Goal: Task Accomplishment & Management: Manage account settings

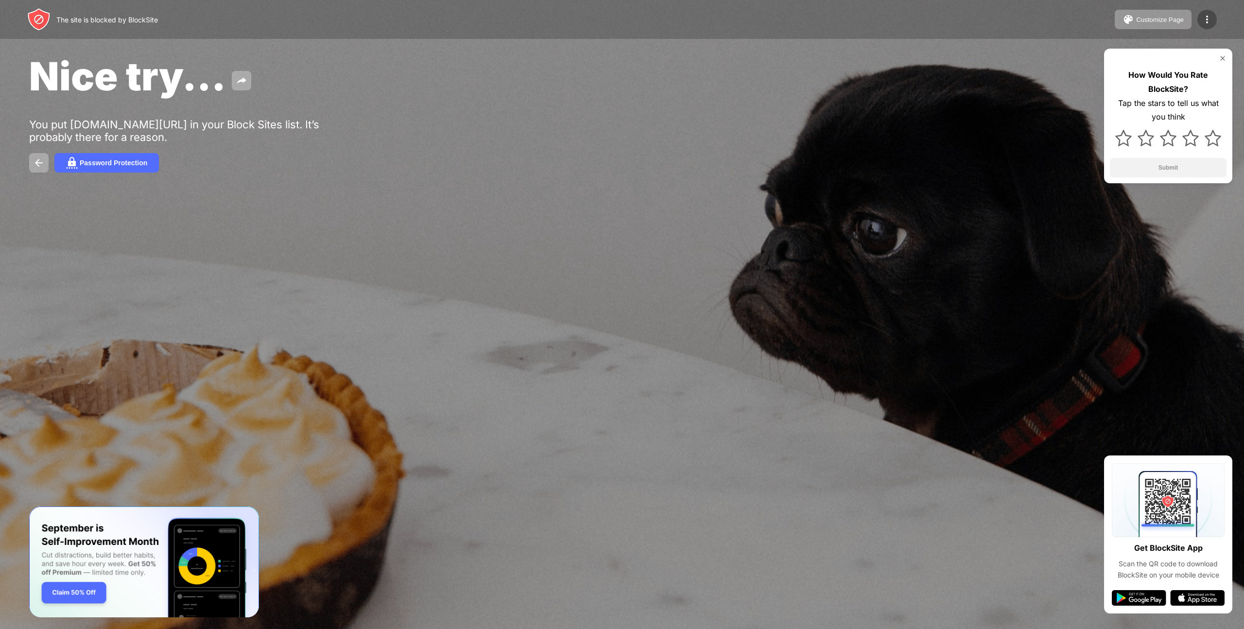
click at [1207, 17] on img at bounding box center [1207, 20] width 12 height 12
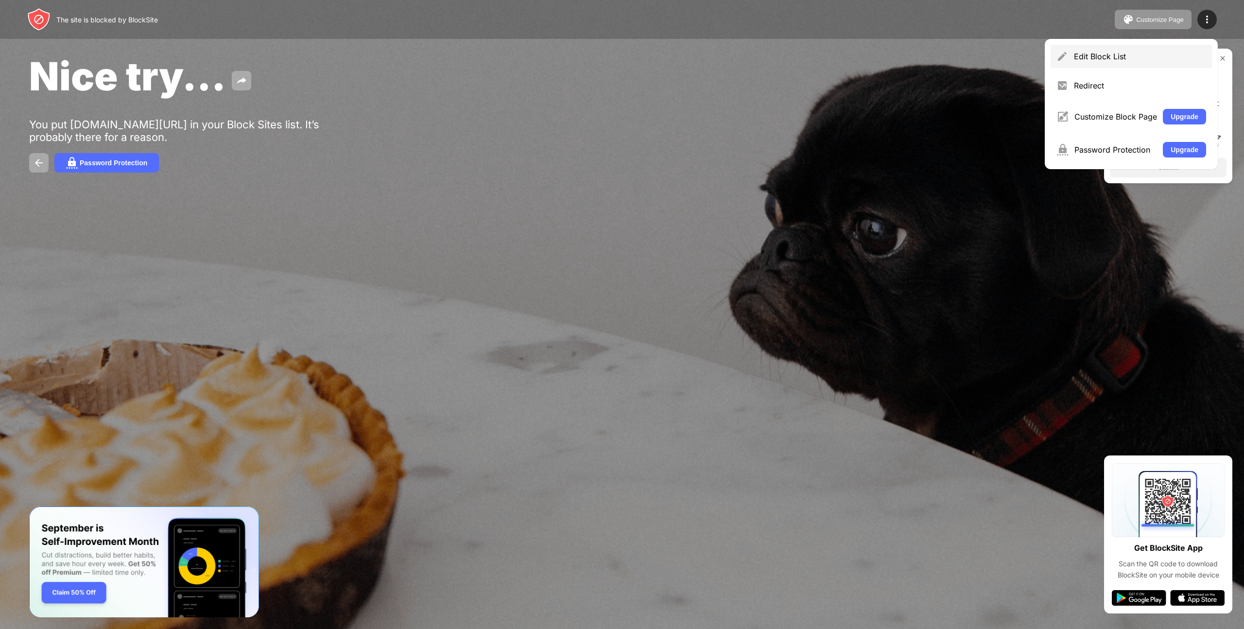
click at [1106, 57] on div "Edit Block List" at bounding box center [1140, 57] width 132 height 10
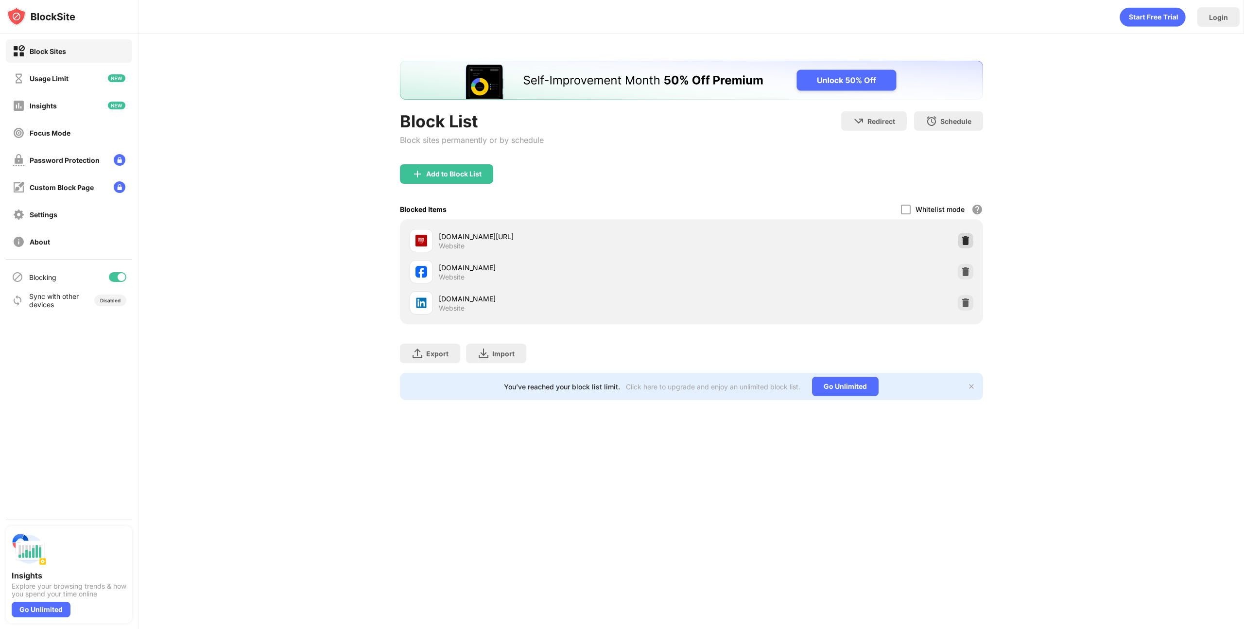
click at [967, 241] on img at bounding box center [966, 241] width 10 height 10
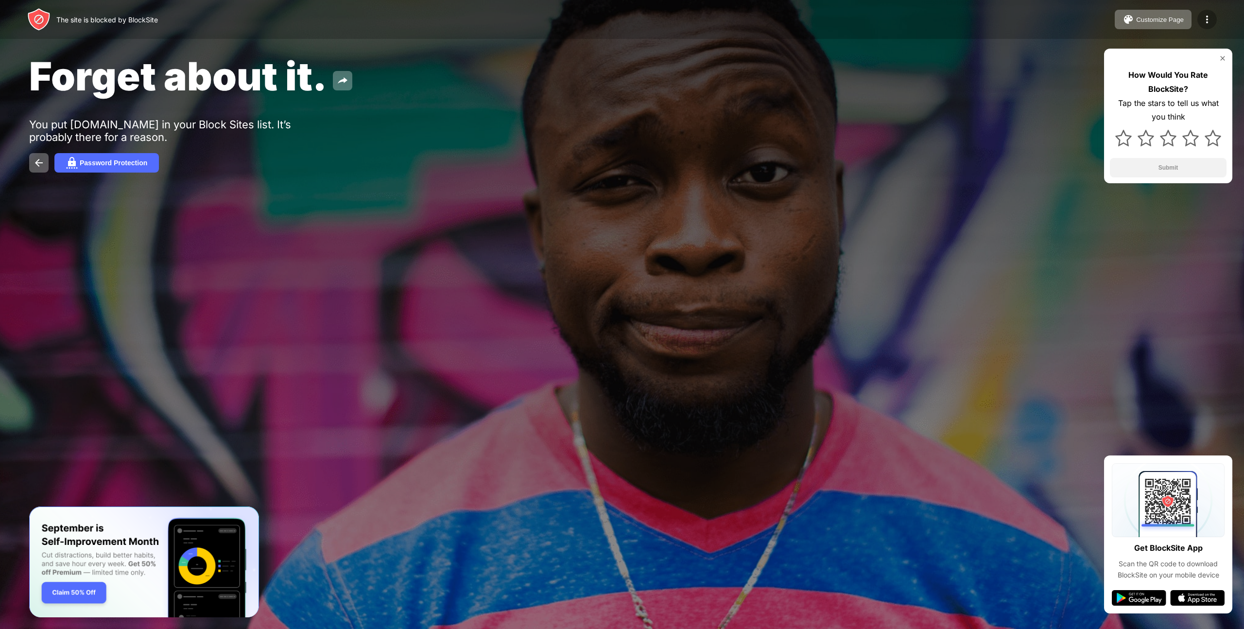
click at [1207, 19] on img at bounding box center [1207, 20] width 12 height 12
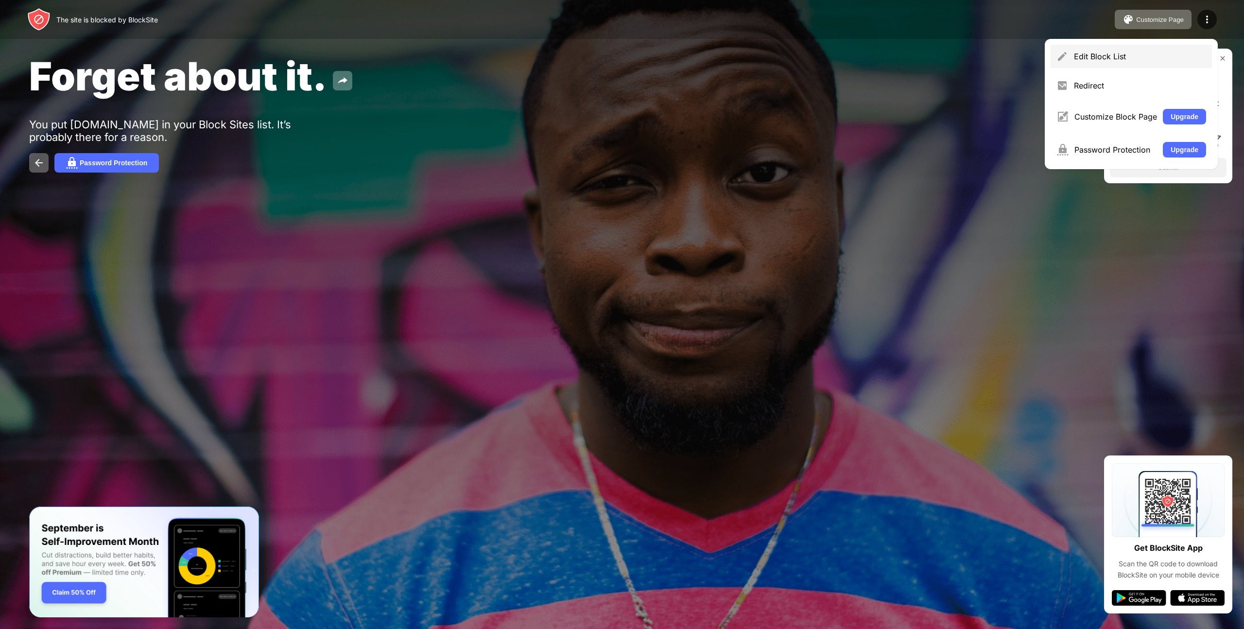
click at [1103, 53] on div "Edit Block List" at bounding box center [1140, 57] width 132 height 10
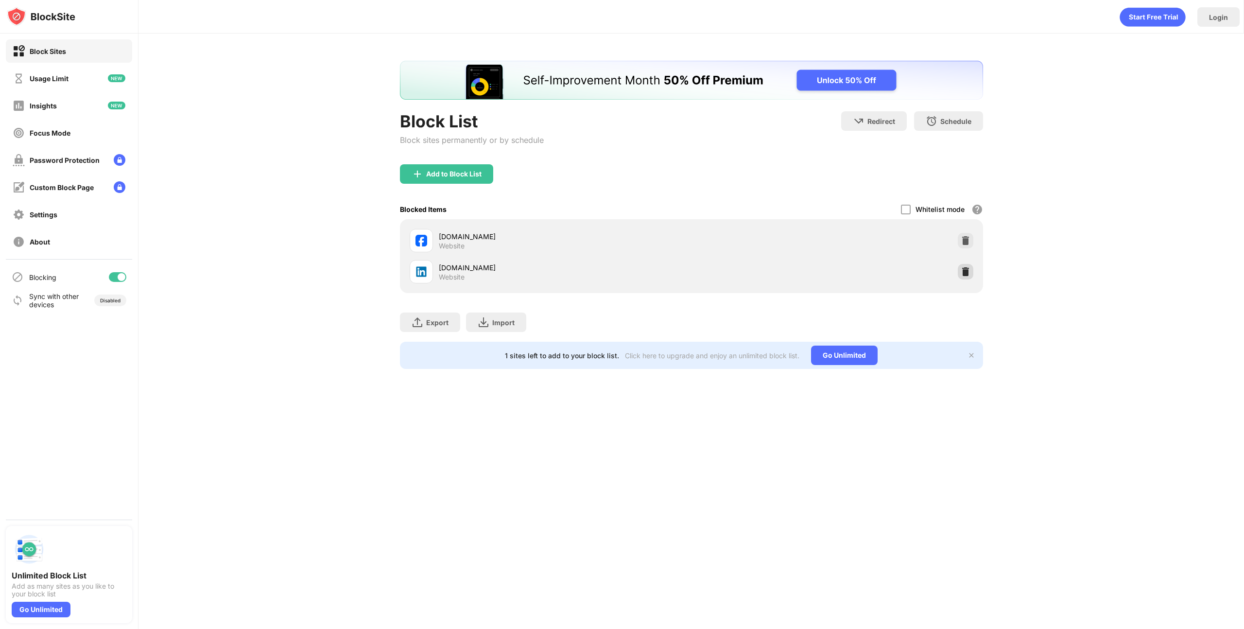
click at [964, 271] on img at bounding box center [966, 272] width 10 height 10
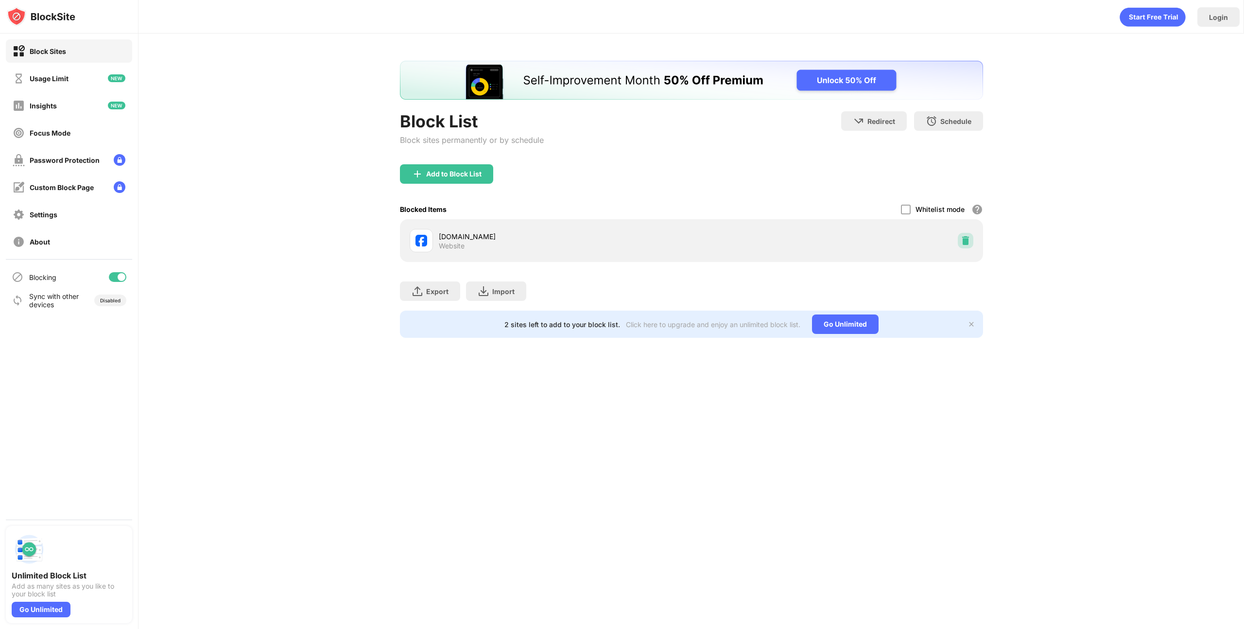
click at [968, 240] on img at bounding box center [966, 241] width 10 height 10
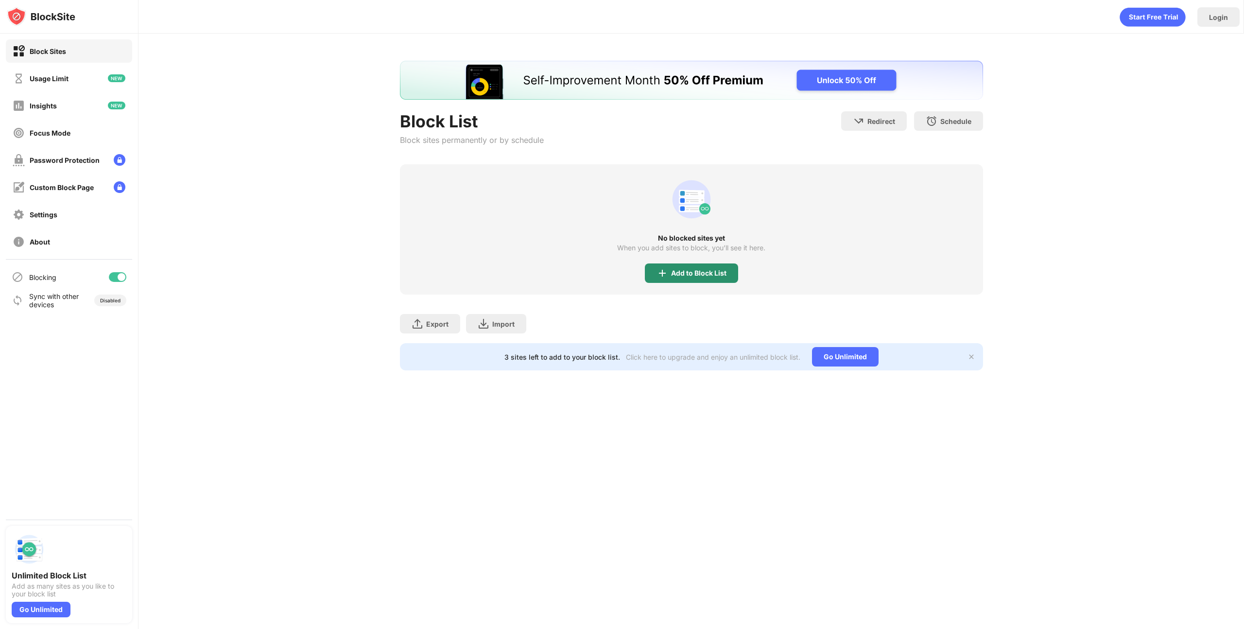
click at [730, 277] on div "Add to Block List" at bounding box center [691, 272] width 93 height 19
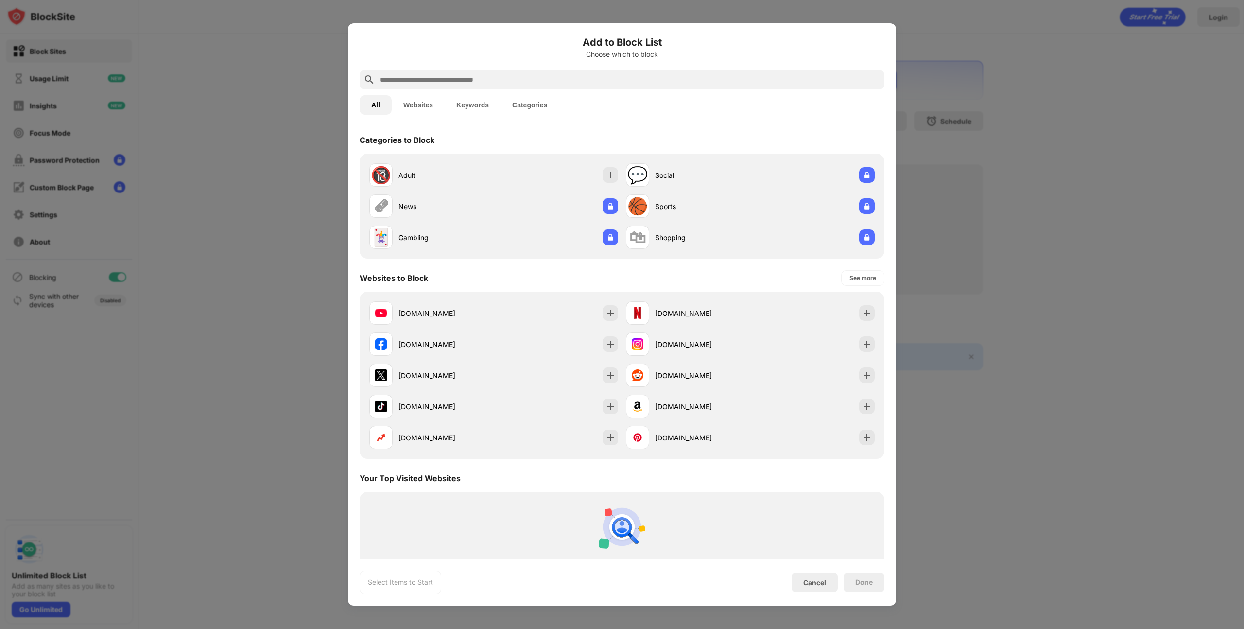
click at [468, 71] on div at bounding box center [622, 79] width 525 height 19
click at [467, 76] on input "text" at bounding box center [630, 80] width 502 height 12
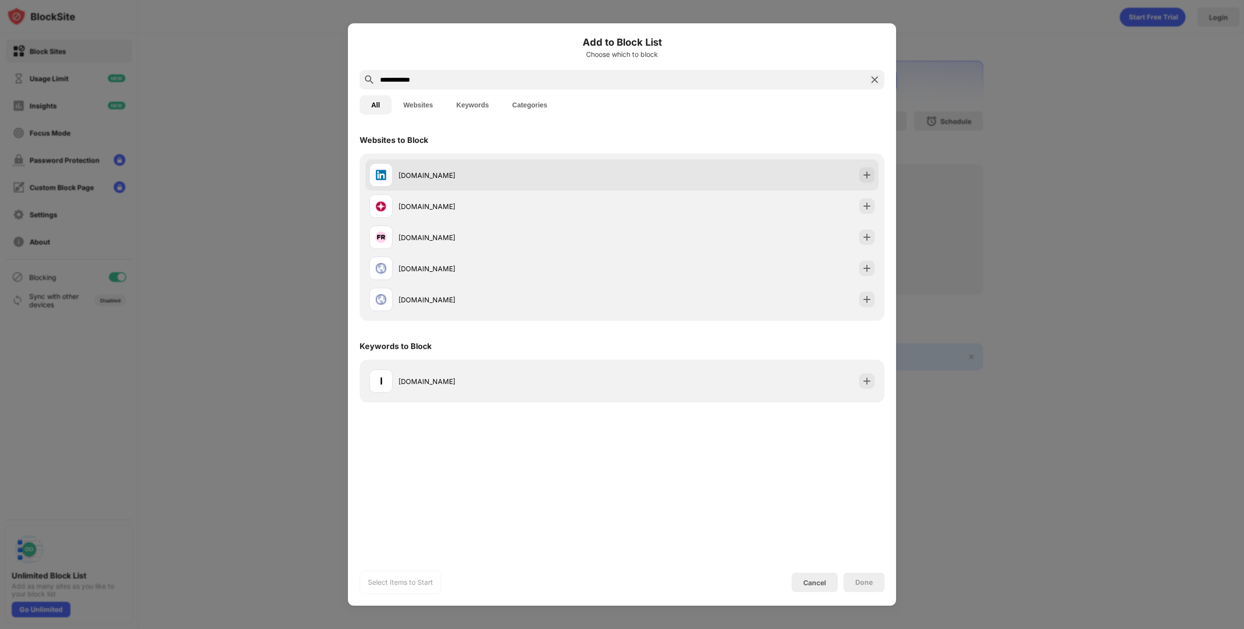
type input "**********"
click at [862, 173] on img at bounding box center [867, 175] width 10 height 10
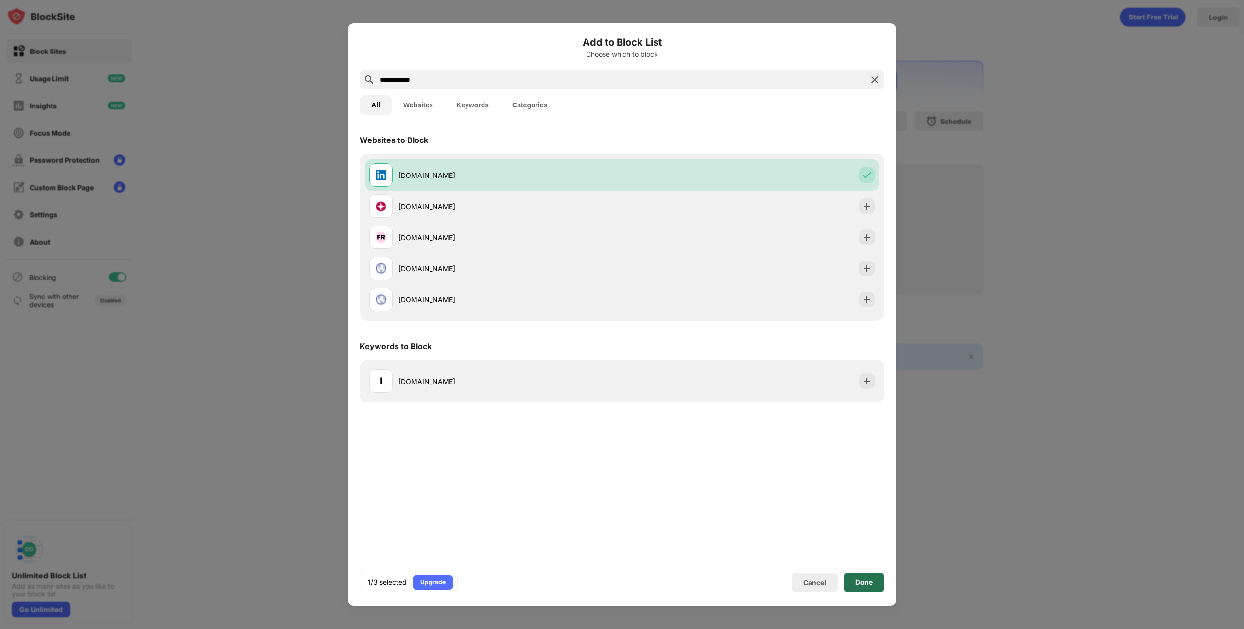
click at [871, 584] on div "Done" at bounding box center [863, 582] width 17 height 8
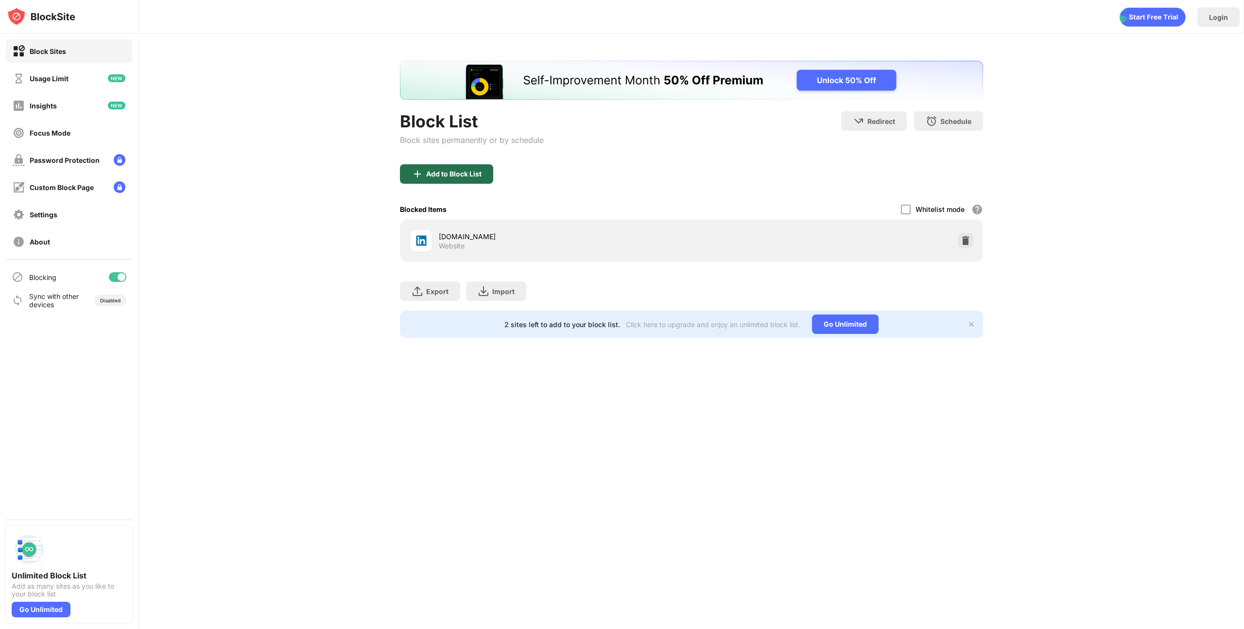
click at [447, 172] on div "Add to Block List" at bounding box center [453, 174] width 55 height 8
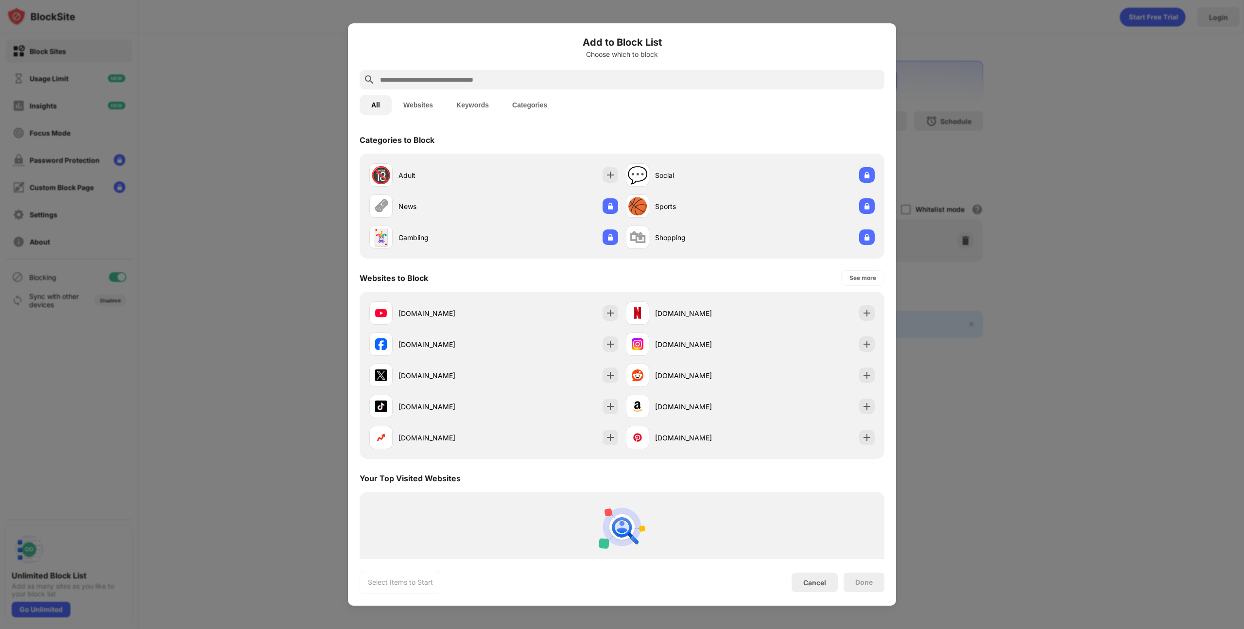
click at [491, 75] on input "text" at bounding box center [630, 80] width 502 height 12
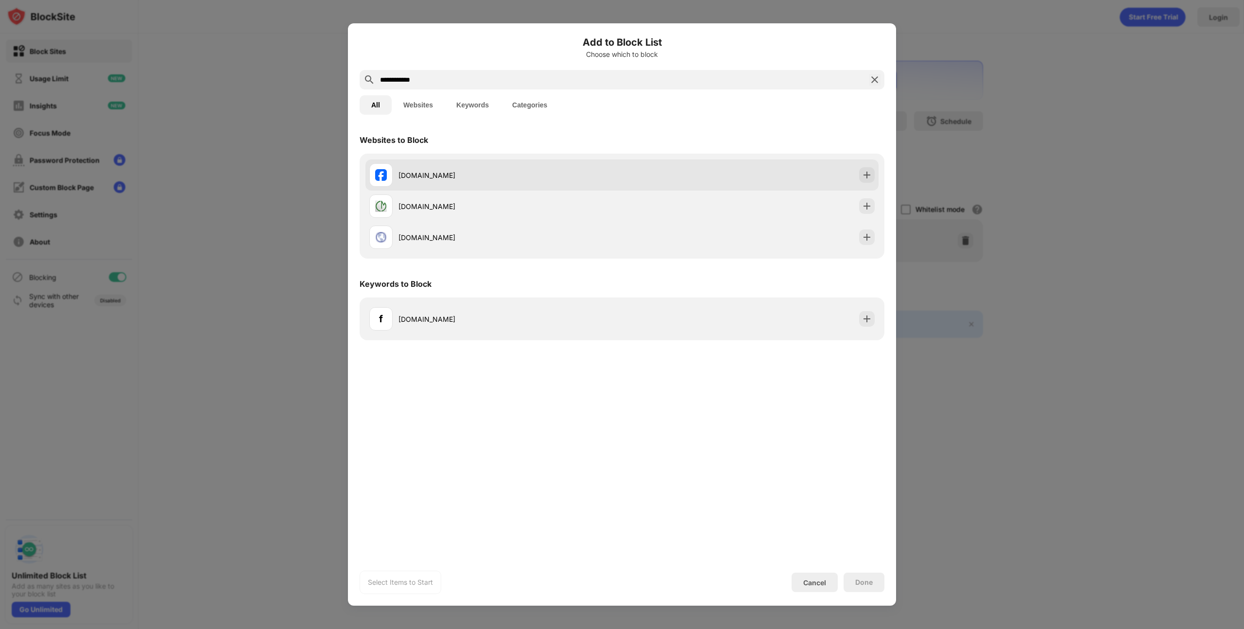
type input "**********"
click at [873, 173] on div at bounding box center [867, 175] width 16 height 16
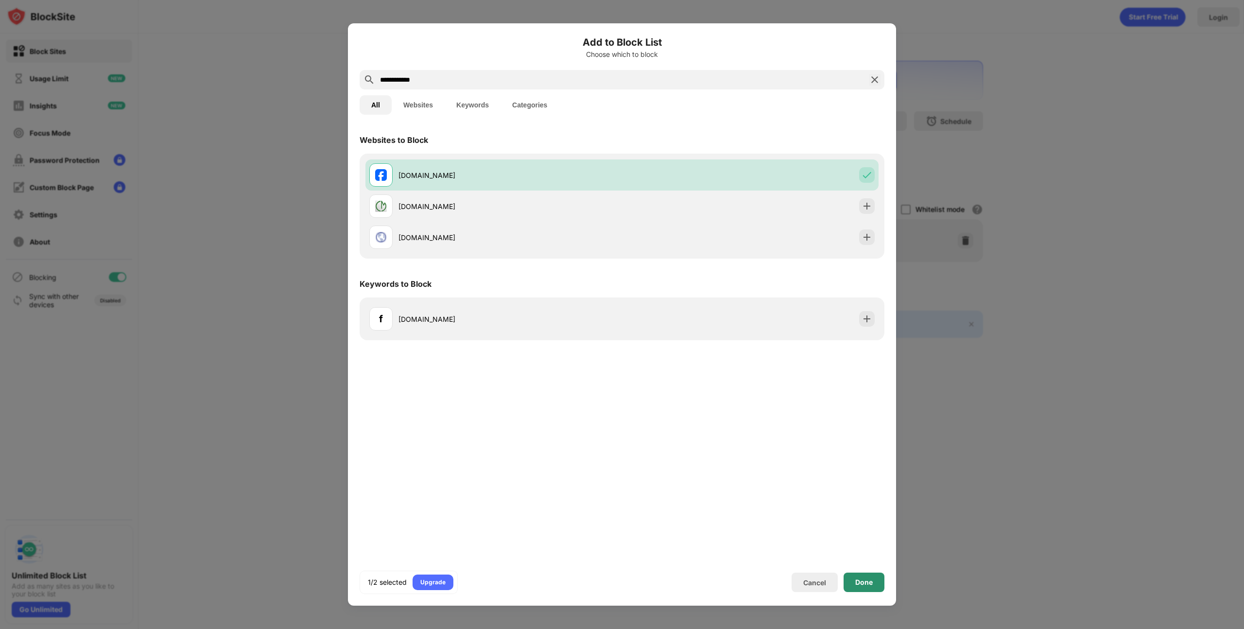
click at [867, 590] on div "Done" at bounding box center [864, 582] width 41 height 19
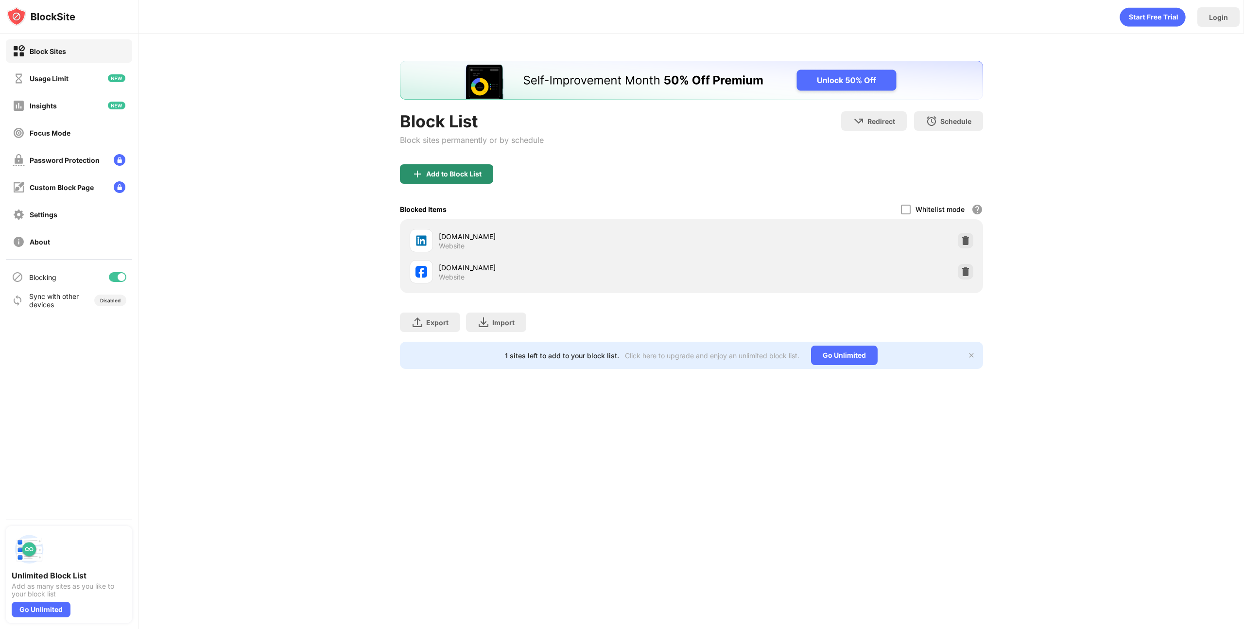
click at [456, 182] on div "Add to Block List" at bounding box center [446, 173] width 93 height 19
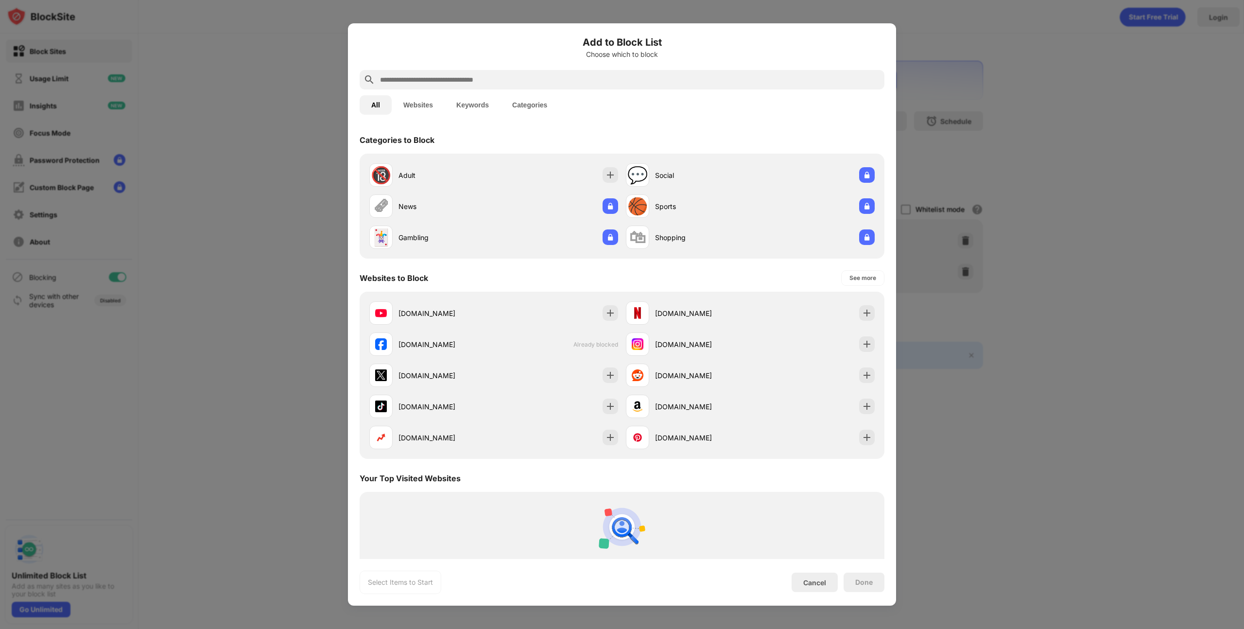
click at [545, 63] on div "Add to Block List Choose which to block" at bounding box center [622, 52] width 525 height 35
click at [547, 78] on input "text" at bounding box center [630, 80] width 502 height 12
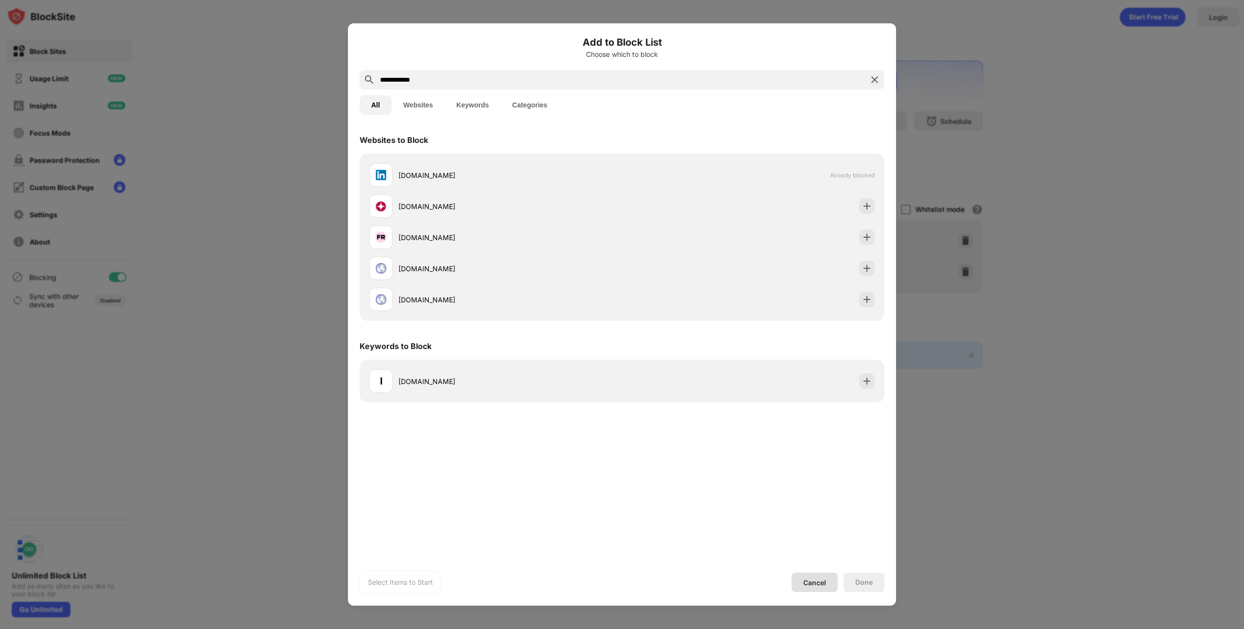
type input "**********"
click at [823, 580] on div "Cancel" at bounding box center [814, 582] width 23 height 8
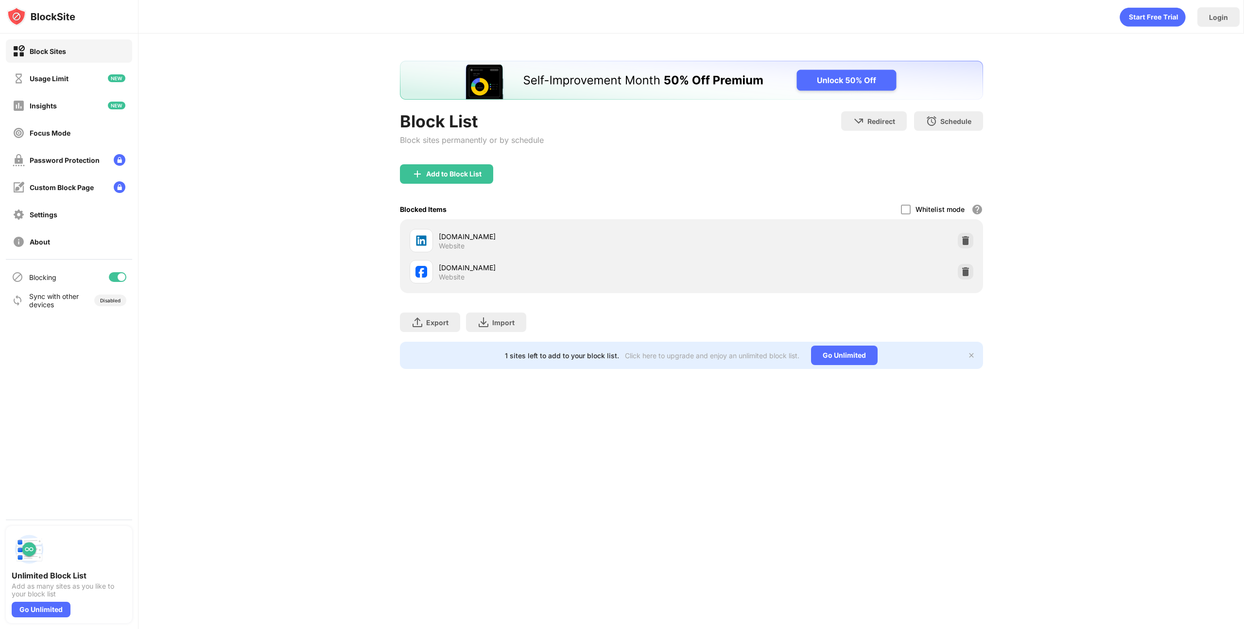
click at [448, 184] on div "Add to Block List" at bounding box center [691, 181] width 583 height 35
click at [453, 176] on div "Add to Block List" at bounding box center [453, 174] width 55 height 8
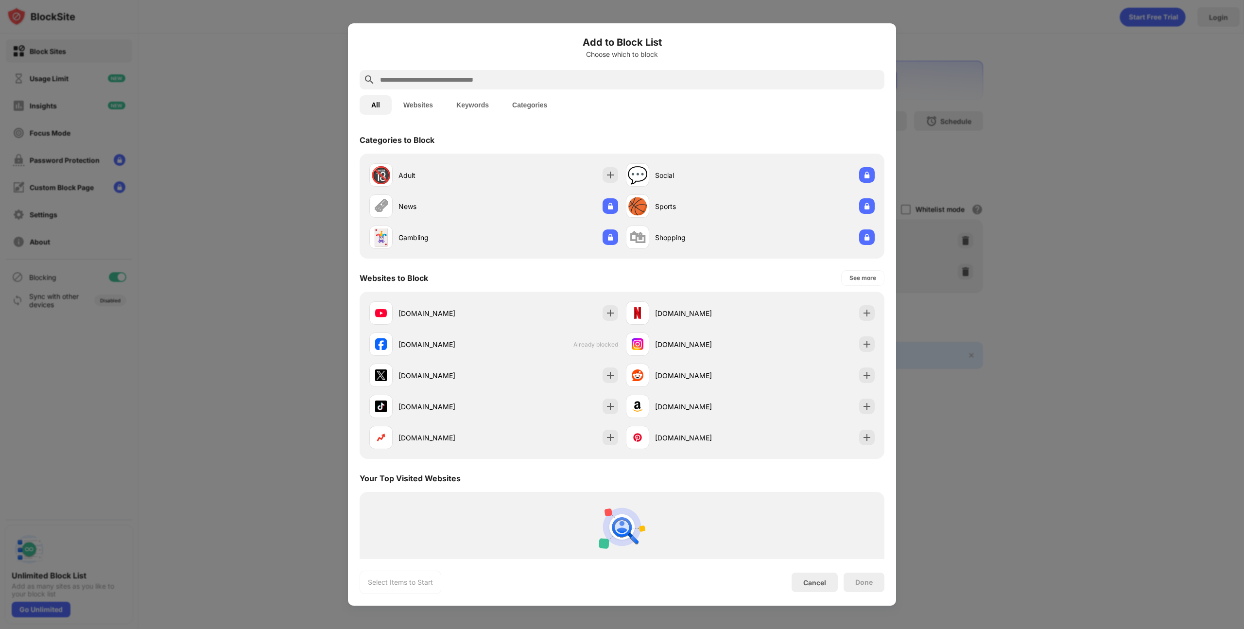
click at [465, 86] on div at bounding box center [622, 79] width 525 height 19
click at [466, 83] on input "text" at bounding box center [630, 80] width 502 height 12
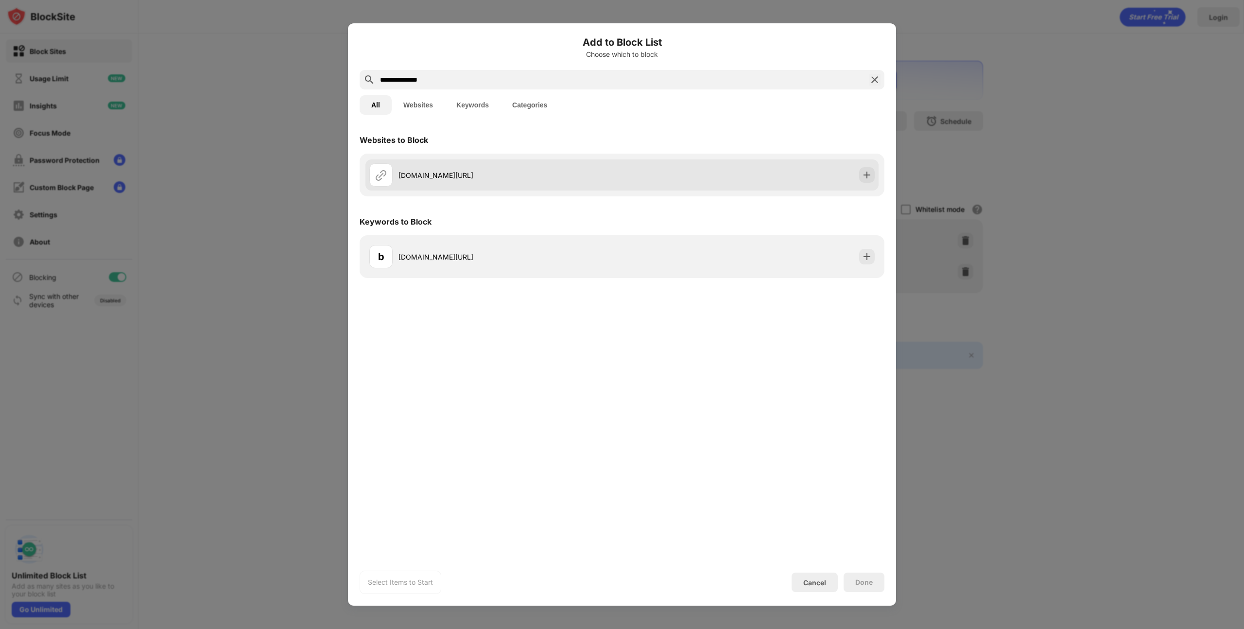
type input "**********"
click at [449, 173] on div "[DOMAIN_NAME][URL]" at bounding box center [511, 175] width 224 height 10
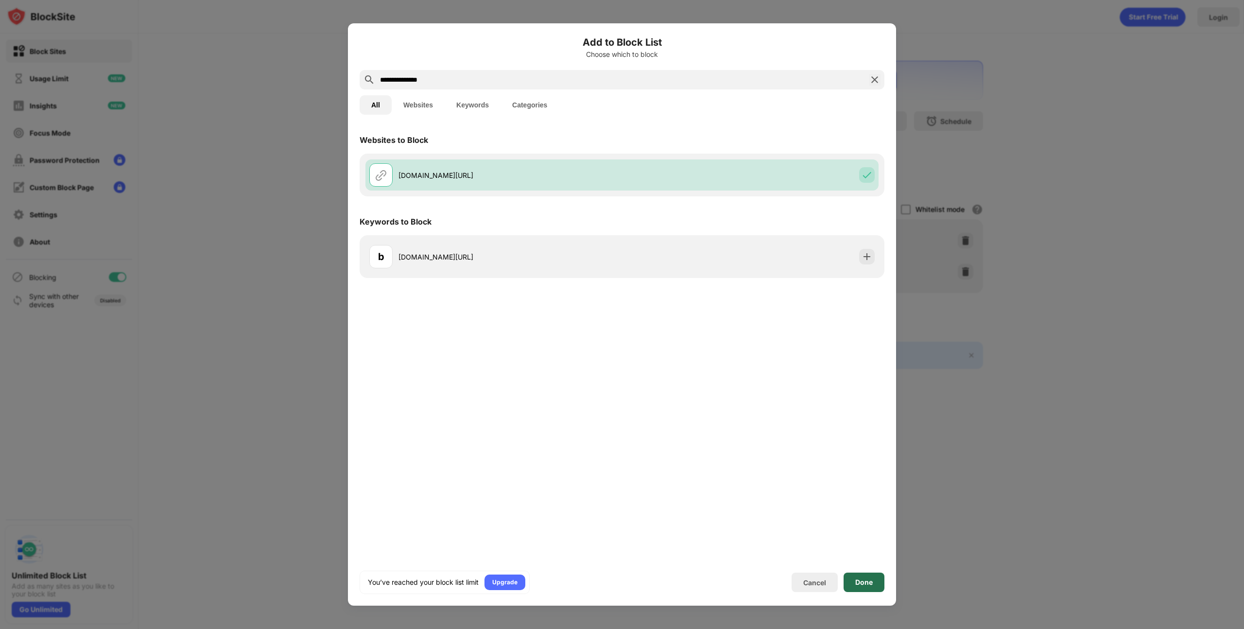
click at [867, 584] on div "Done" at bounding box center [863, 582] width 17 height 8
